Goal: Task Accomplishment & Management: Manage account settings

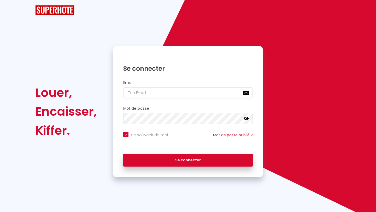
checkbox input "true"
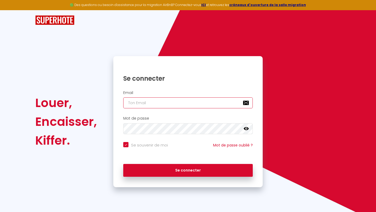
click at [207, 104] on input "email" at bounding box center [187, 102] width 129 height 11
type input "marie"
checkbox input "true"
type input "[PERSON_NAME]."
checkbox input "true"
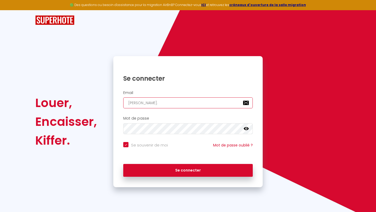
type input "[PERSON_NAME].b"
checkbox input "true"
type input "[PERSON_NAME][DOMAIN_NAME]"
checkbox input "true"
type input "[PERSON_NAME].bec"
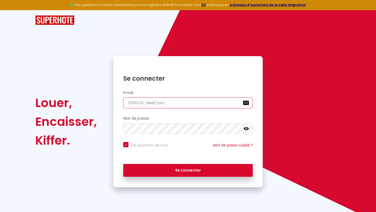
checkbox input "true"
type input "[PERSON_NAME].becq"
checkbox input "true"
type input "[PERSON_NAME].becqu"
checkbox input "true"
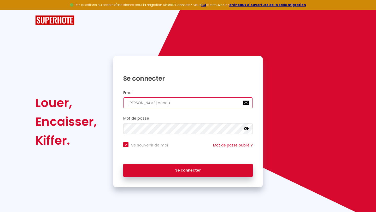
type input "[PERSON_NAME].becque"
checkbox input "true"
type input "[PERSON_NAME].[PERSON_NAME]"
checkbox input "true"
type input "[PERSON_NAME].becquet1"
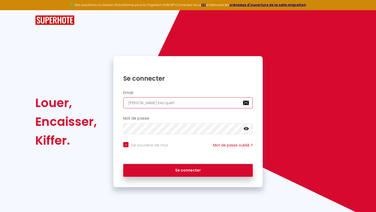
checkbox input "true"
type input "[PERSON_NAME].becquet18"
checkbox input "true"
type input "[PERSON_NAME].becquet18@"
checkbox input "true"
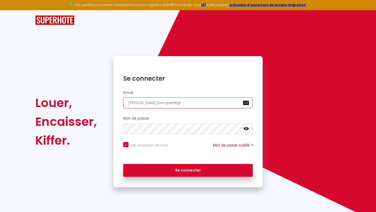
type input "[PERSON_NAME].becquet18@g"
checkbox input "true"
type input "[PERSON_NAME].becquet18@gm"
checkbox input "true"
type input "[PERSON_NAME].becquet18@gma"
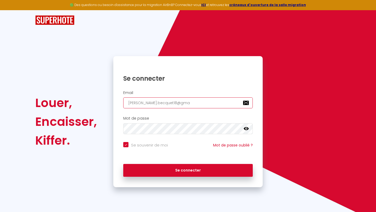
checkbox input "true"
type input "[PERSON_NAME].becquet18@gmai"
checkbox input "true"
type input "[PERSON_NAME][EMAIL_ADDRESS]"
checkbox input "true"
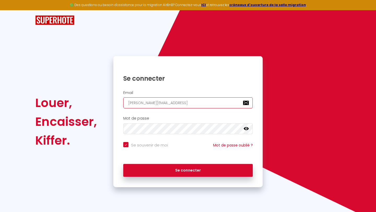
type input "[PERSON_NAME][EMAIL_ADDRESS]."
checkbox input "true"
type input "[PERSON_NAME].becquet18@gmail.c"
checkbox input "true"
type input "[PERSON_NAME][EMAIL_ADDRESS][DOMAIN_NAME]"
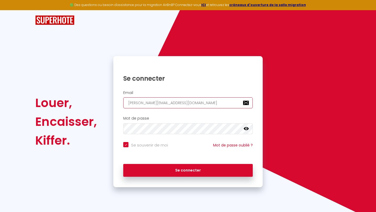
checkbox input "true"
type input "[PERSON_NAME][EMAIL_ADDRESS][DOMAIN_NAME]"
checkbox input "true"
type input "[PERSON_NAME][EMAIL_ADDRESS][DOMAIN_NAME]"
click at [248, 129] on icon at bounding box center [246, 128] width 5 height 3
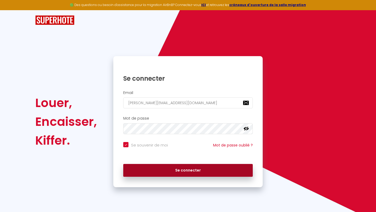
click at [219, 168] on button "Se connecter" at bounding box center [187, 170] width 129 height 13
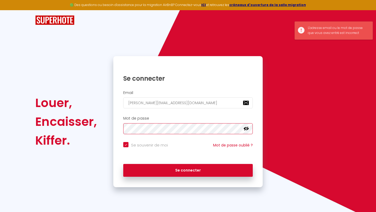
click at [123, 164] on button "Se connecter" at bounding box center [187, 170] width 129 height 13
checkbox input "true"
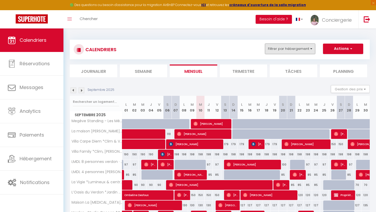
click at [300, 50] on button "Filtrer par hébergement" at bounding box center [290, 49] width 50 height 10
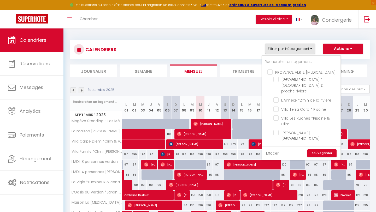
click at [272, 71] on input "PROVENCE VERTE [MEDICAL_DATA]" at bounding box center [306, 71] width 78 height 5
checkbox input "true"
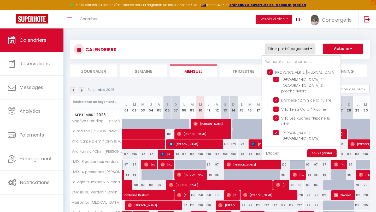
checkbox input "true"
checkbox input "false"
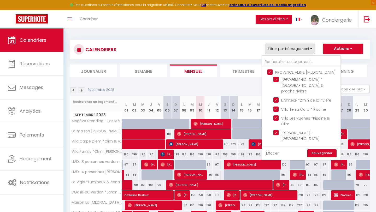
checkbox input "false"
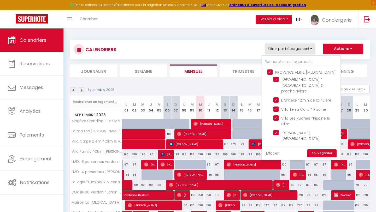
checkbox input "false"
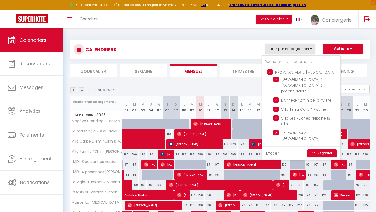
checkbox input "false"
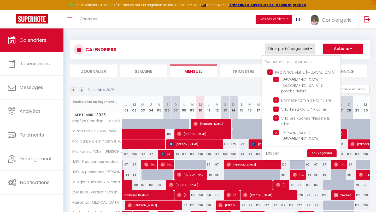
checkbox input "false"
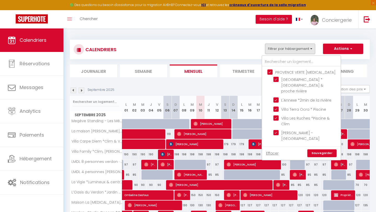
checkbox input "false"
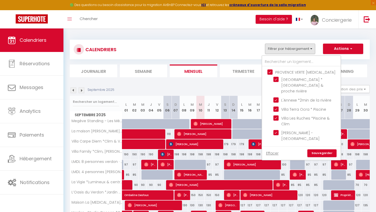
checkbox input "false"
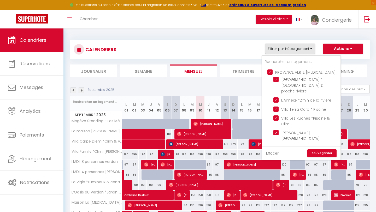
checkbox input "false"
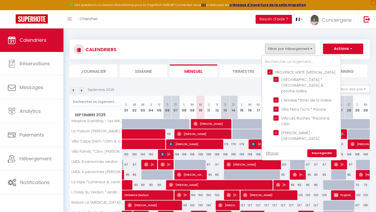
checkbox input "false"
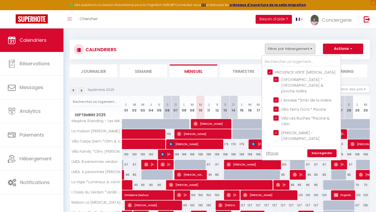
checkbox input "false"
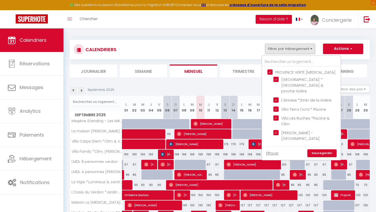
checkbox input "false"
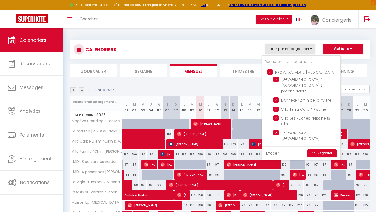
checkbox input "false"
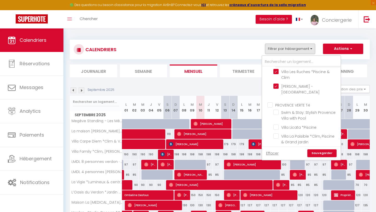
scroll to position [62, 0]
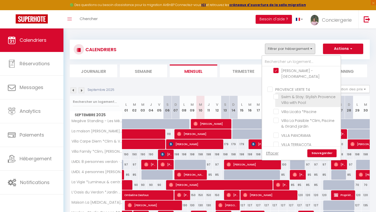
drag, startPoint x: 272, startPoint y: 82, endPoint x: 315, endPoint y: 97, distance: 44.6
click at [272, 86] on input "PROVENCE VERTE T4" at bounding box center [306, 88] width 78 height 5
checkbox input "true"
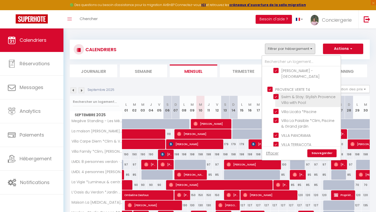
checkbox input "true"
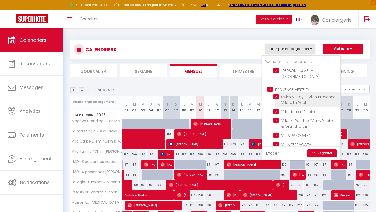
checkbox input "true"
checkbox input "false"
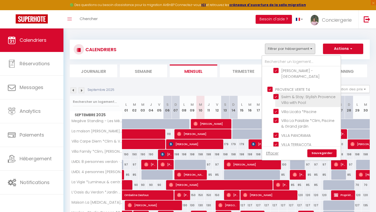
checkbox input "false"
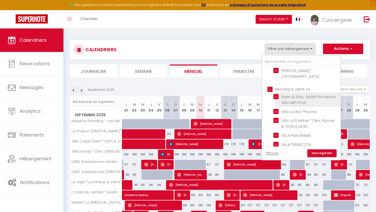
checkbox input "false"
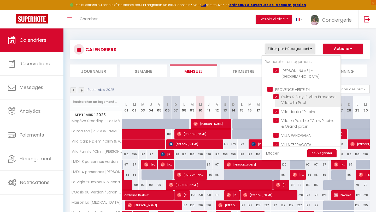
checkbox input "false"
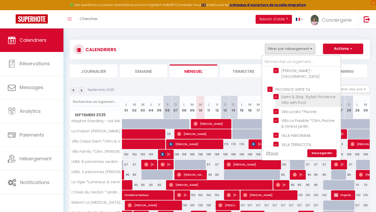
checkbox input "false"
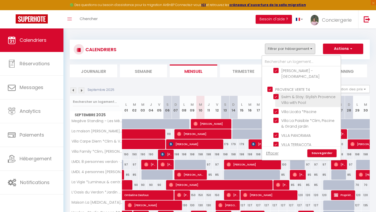
checkbox input "false"
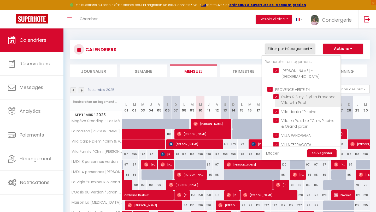
checkbox input "false"
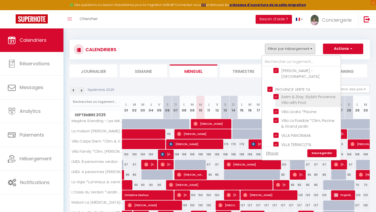
checkbox input "false"
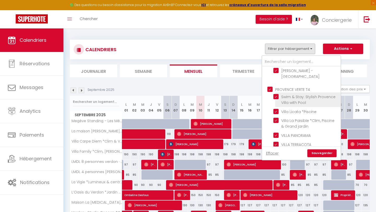
checkbox input "false"
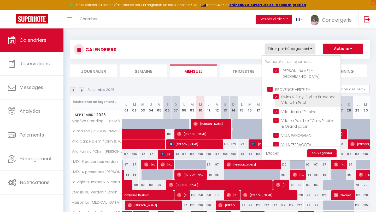
checkbox input "false"
checkbox input "true"
checkbox input "false"
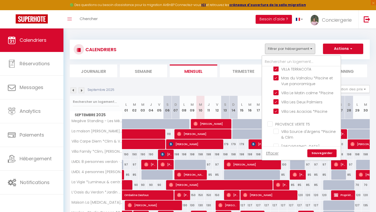
scroll to position [144, 0]
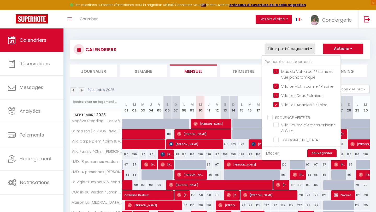
click at [299, 115] on input "PROVENCE VERTE T5" at bounding box center [306, 117] width 78 height 5
checkbox input "true"
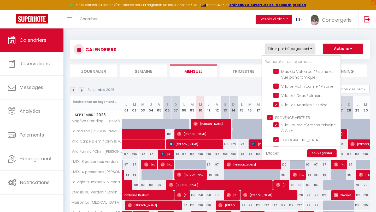
checkbox input "true"
checkbox input "false"
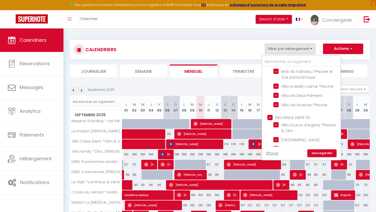
checkbox input "false"
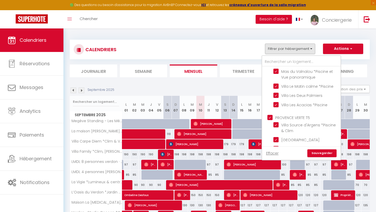
checkbox input "false"
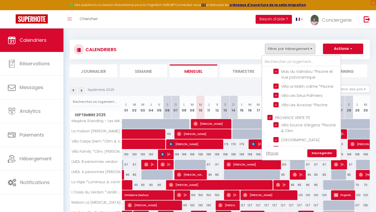
checkbox input "false"
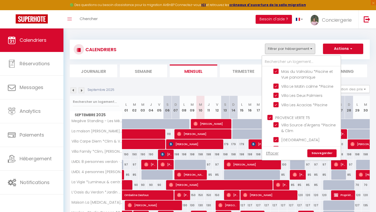
checkbox input "false"
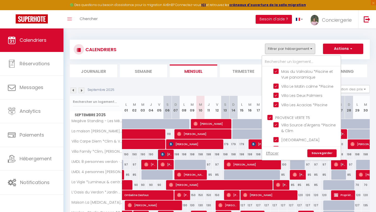
checkbox input "false"
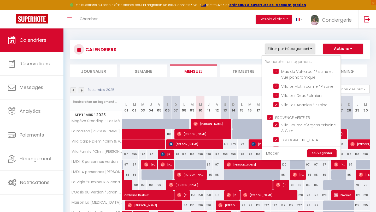
checkbox input "false"
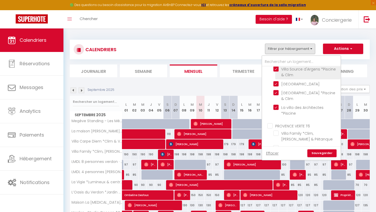
scroll to position [202, 0]
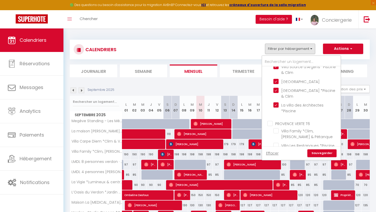
click at [297, 121] on input "PROVENCE VERTE T6" at bounding box center [306, 123] width 78 height 5
click at [327, 153] on link "Sauvegarder" at bounding box center [321, 153] width 29 height 8
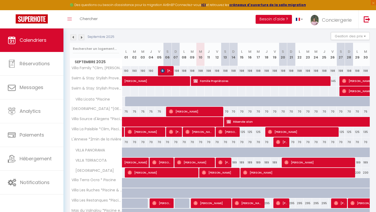
scroll to position [0, 0]
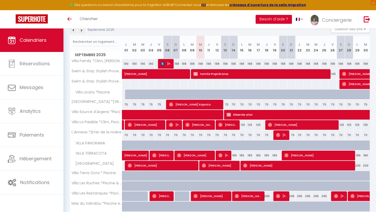
scroll to position [60, 0]
